Goal: Find specific page/section: Find specific page/section

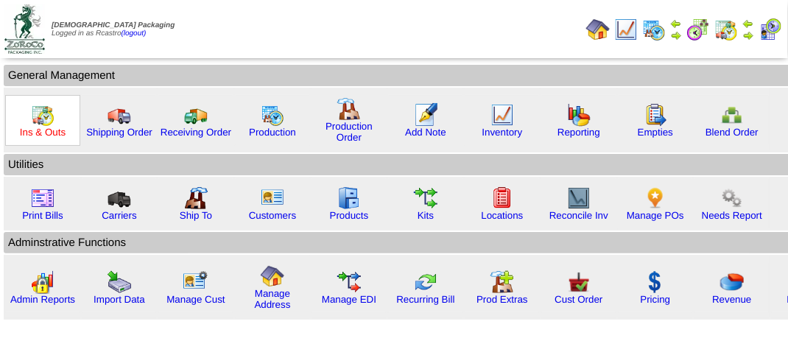
click at [44, 131] on link "Ins & Outs" at bounding box center [43, 132] width 46 height 11
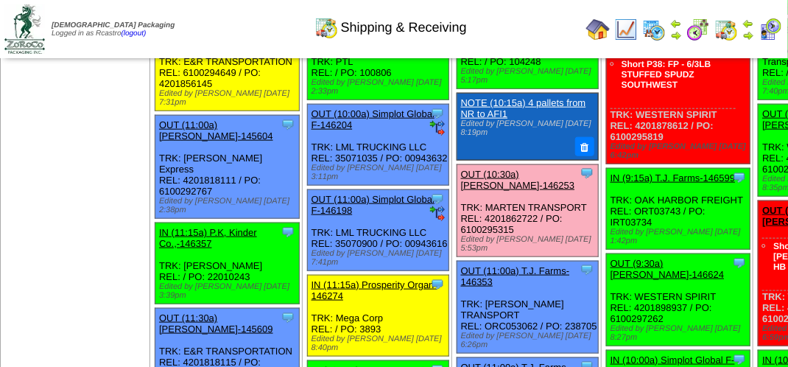
scroll to position [501, 0]
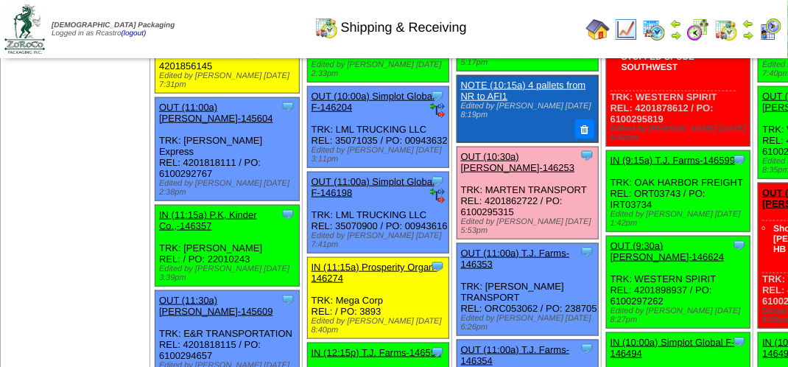
click at [748, 32] on img at bounding box center [748, 35] width 12 height 12
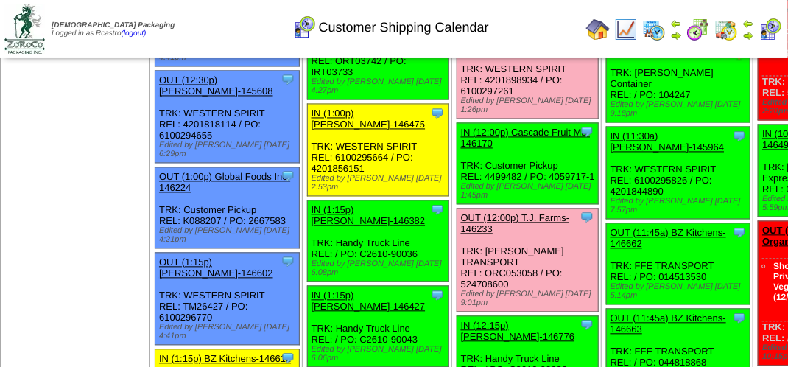
scroll to position [1031, 0]
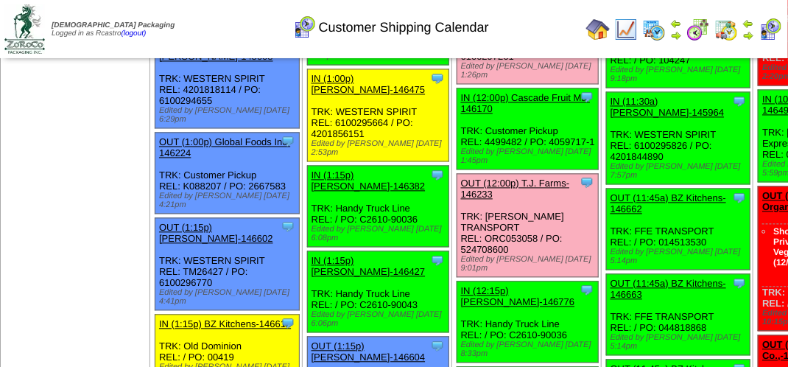
click at [767, 31] on img at bounding box center [770, 30] width 24 height 24
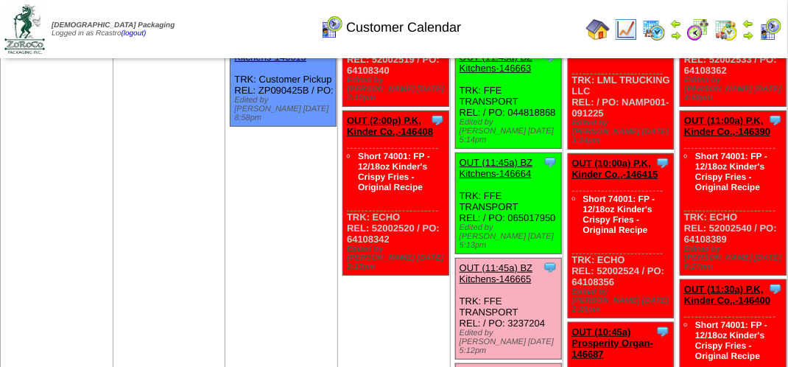
scroll to position [79, 0]
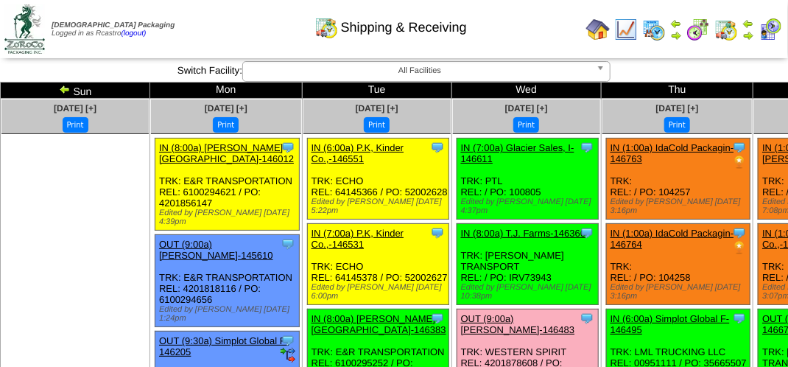
click at [771, 24] on img at bounding box center [770, 30] width 24 height 24
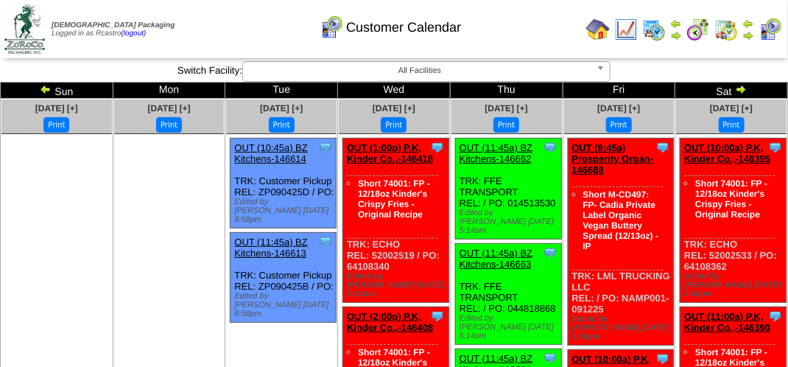
click at [542, 24] on div "Customer Calendar" at bounding box center [391, 22] width 450 height 40
